Goal: Use online tool/utility: Utilize a website feature to perform a specific function

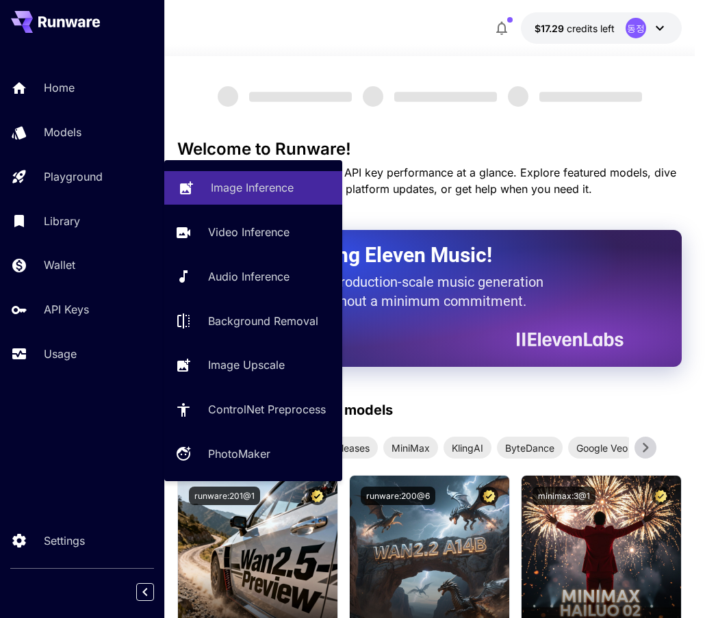
click at [222, 179] on p "Image Inference" at bounding box center [252, 187] width 83 height 16
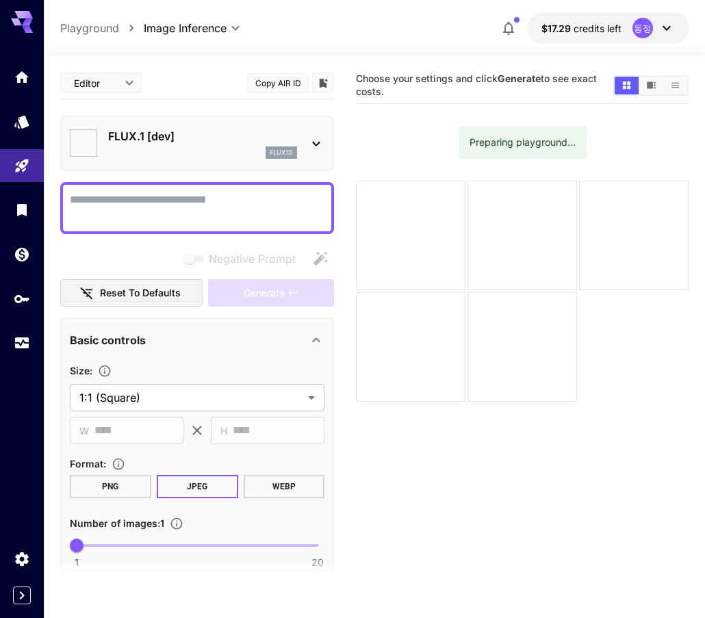
type input "**********"
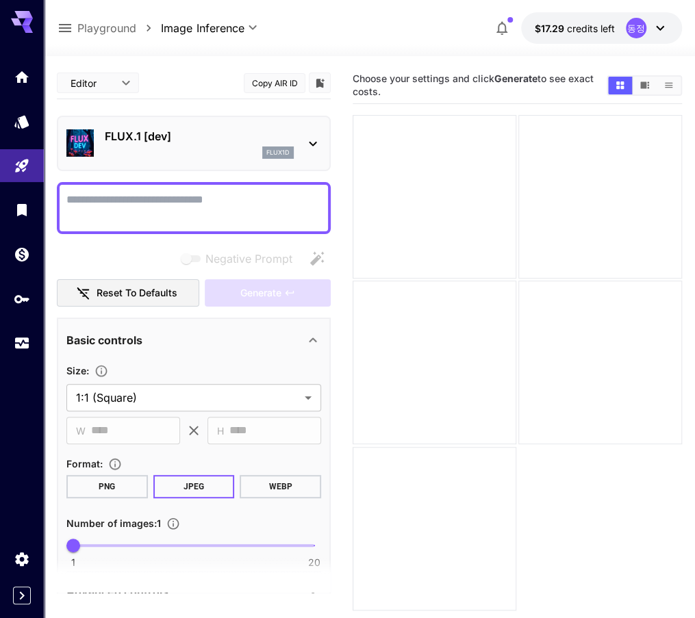
click at [321, 139] on icon at bounding box center [313, 144] width 16 height 16
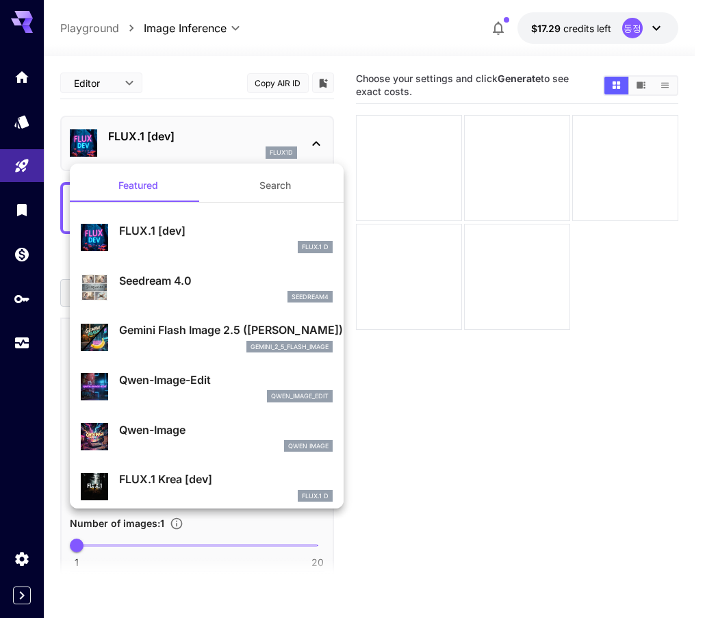
click at [188, 332] on p "Gemini Flash Image 2.5 ([PERSON_NAME])" at bounding box center [226, 330] width 214 height 16
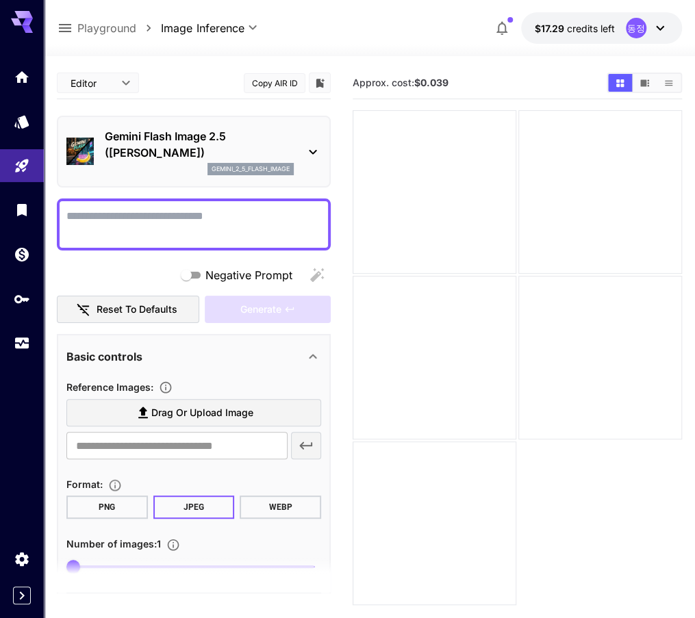
click at [253, 416] on span "Drag or upload image" at bounding box center [202, 413] width 102 height 17
click at [0, 0] on input "Drag or upload image" at bounding box center [0, 0] width 0 height 0
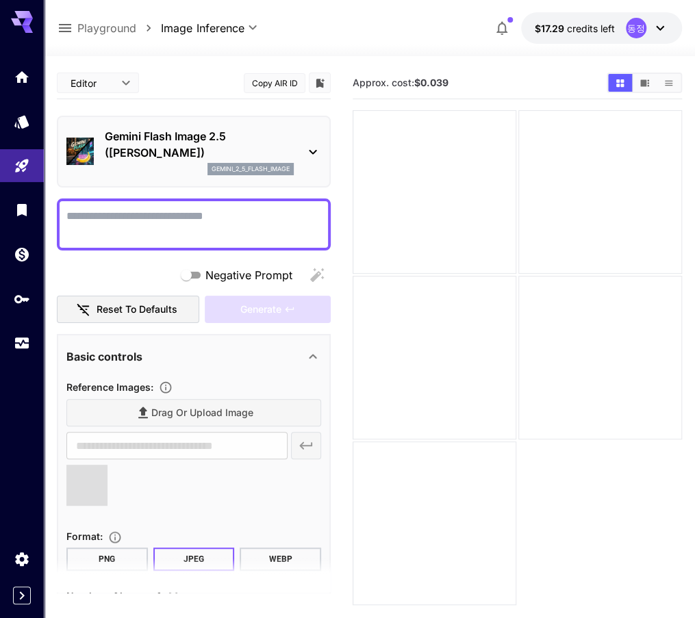
click at [196, 218] on textarea "Negative Prompt" at bounding box center [193, 224] width 255 height 33
type input "**********"
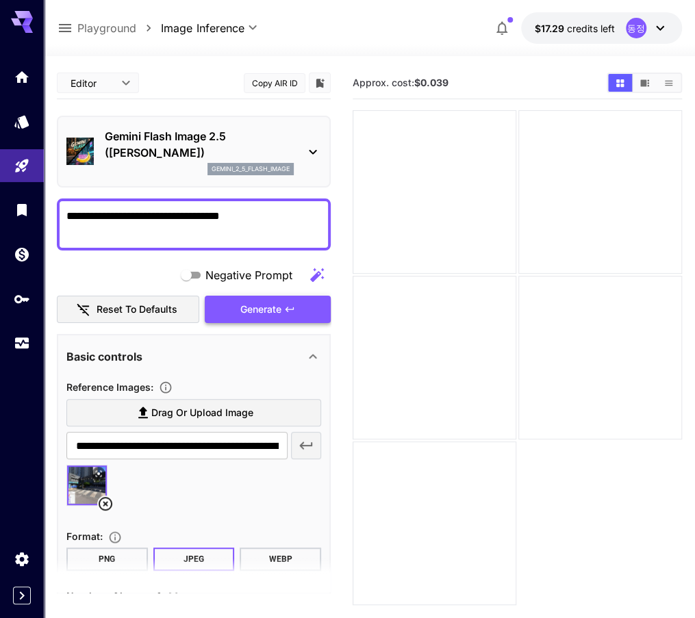
type textarea "**********"
click at [304, 303] on button "Generate" at bounding box center [268, 310] width 126 height 28
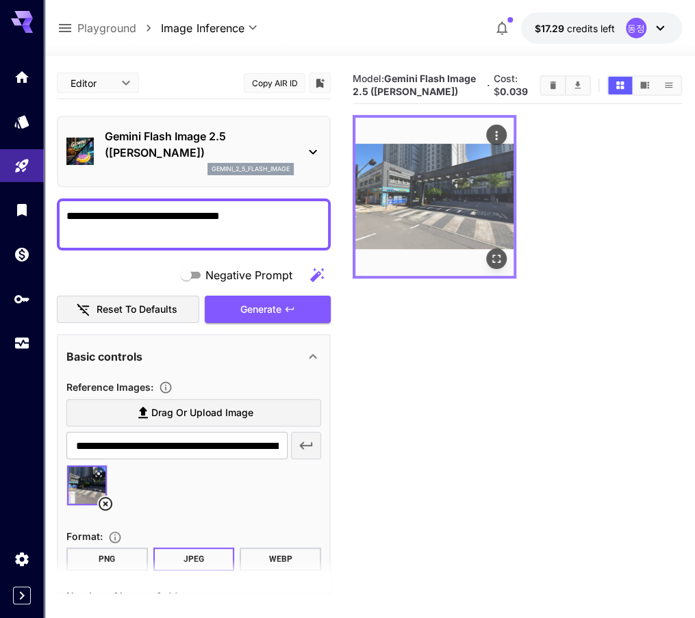
click at [490, 252] on icon "Open in fullscreen" at bounding box center [497, 259] width 14 height 14
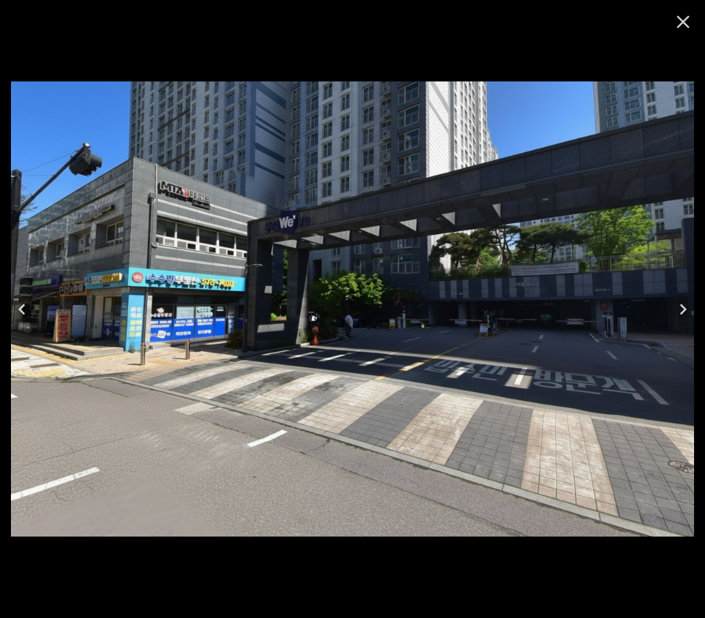
click at [34, 310] on button "Previous" at bounding box center [22, 309] width 44 height 55
click at [680, 27] on icon "Close" at bounding box center [683, 22] width 22 height 22
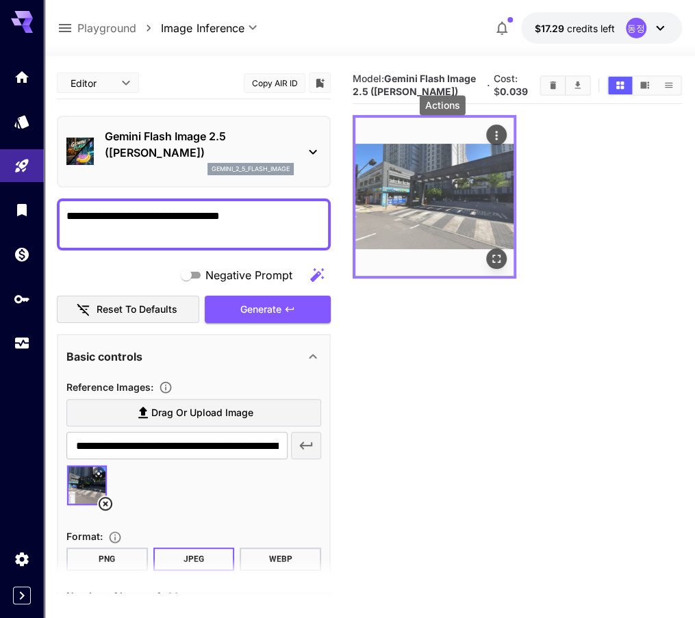
click at [490, 134] on icon "Actions" at bounding box center [497, 136] width 14 height 14
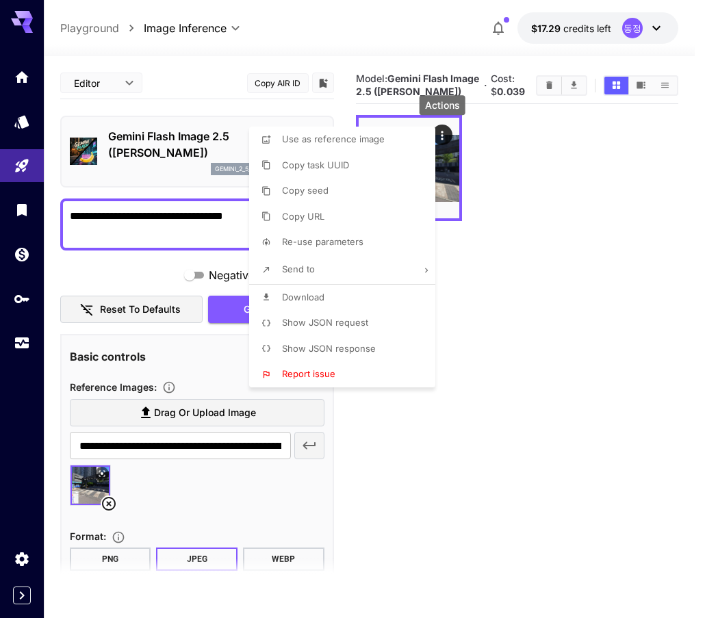
click at [343, 291] on li "Download" at bounding box center [346, 298] width 194 height 26
click at [524, 262] on div at bounding box center [352, 309] width 705 height 618
